Goal: Navigation & Orientation: Find specific page/section

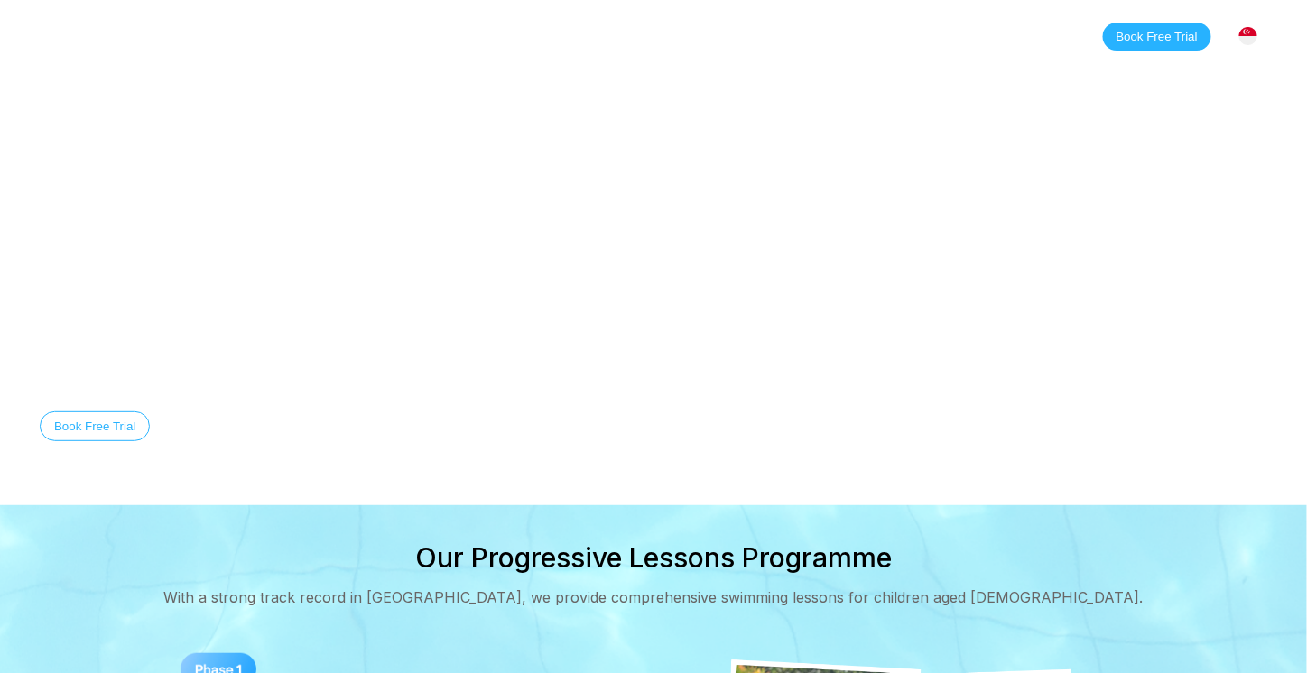
click at [312, 39] on link "About" at bounding box center [305, 36] width 79 height 18
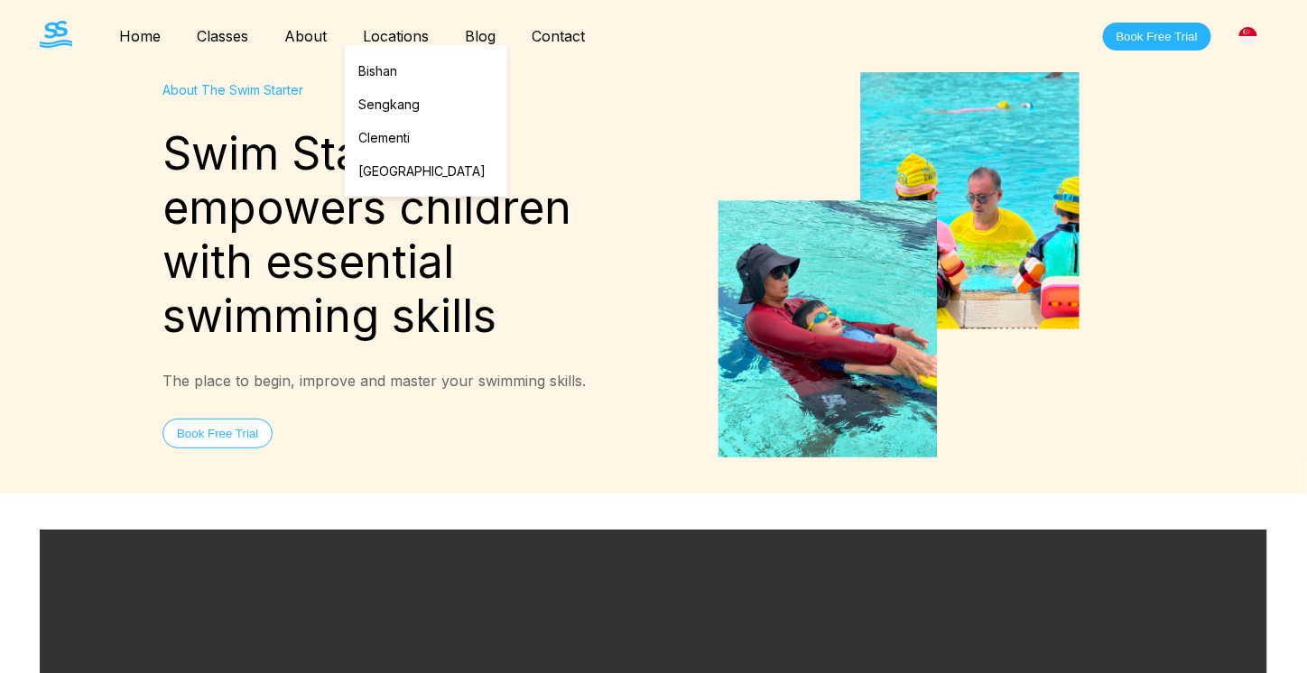
click at [392, 34] on link "Locations" at bounding box center [396, 36] width 102 height 18
